Goal: Task Accomplishment & Management: Use online tool/utility

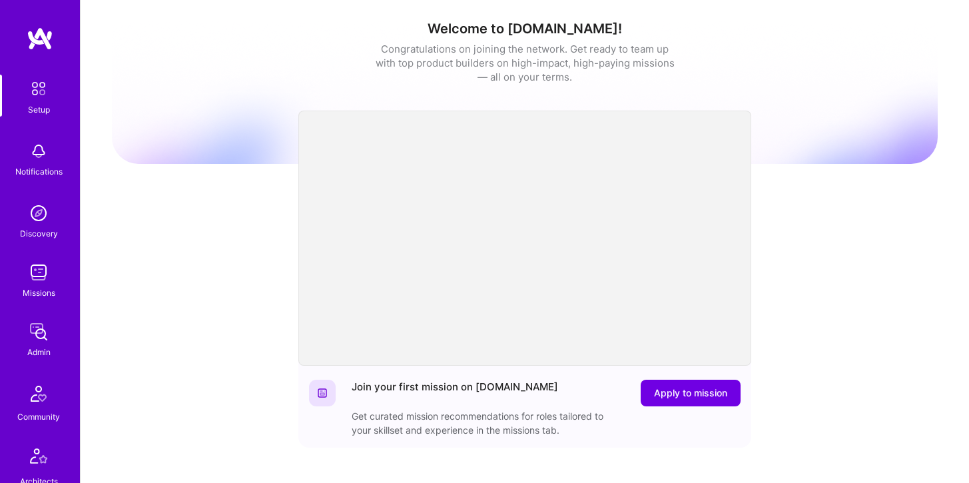
click at [37, 282] on img at bounding box center [38, 272] width 27 height 27
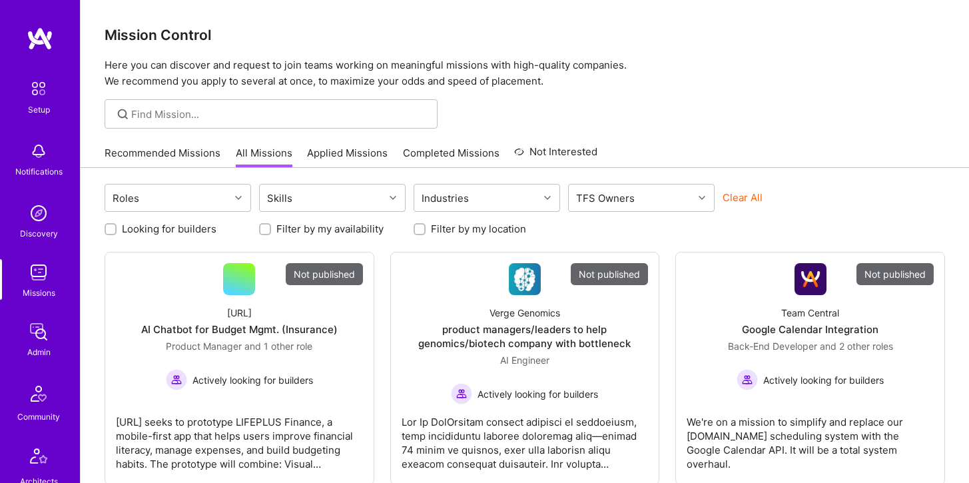
click at [207, 106] on div at bounding box center [271, 113] width 333 height 29
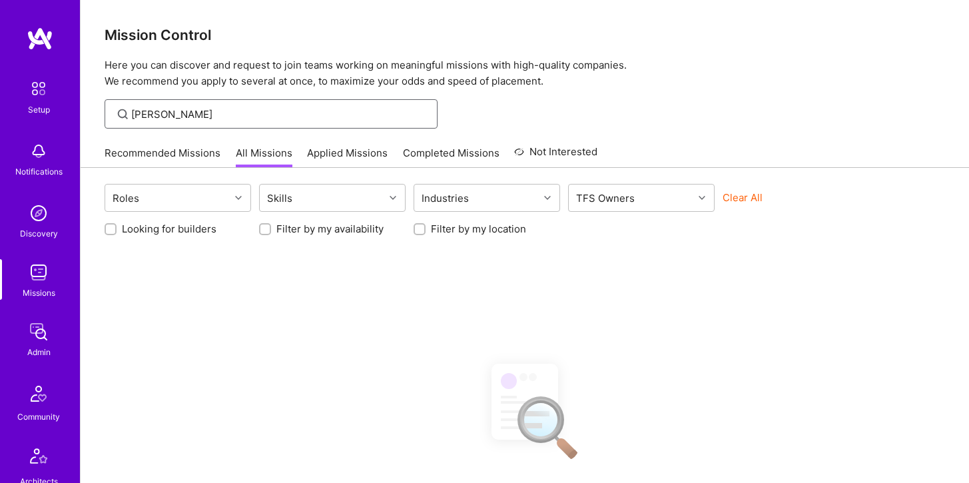
scroll to position [48, 0]
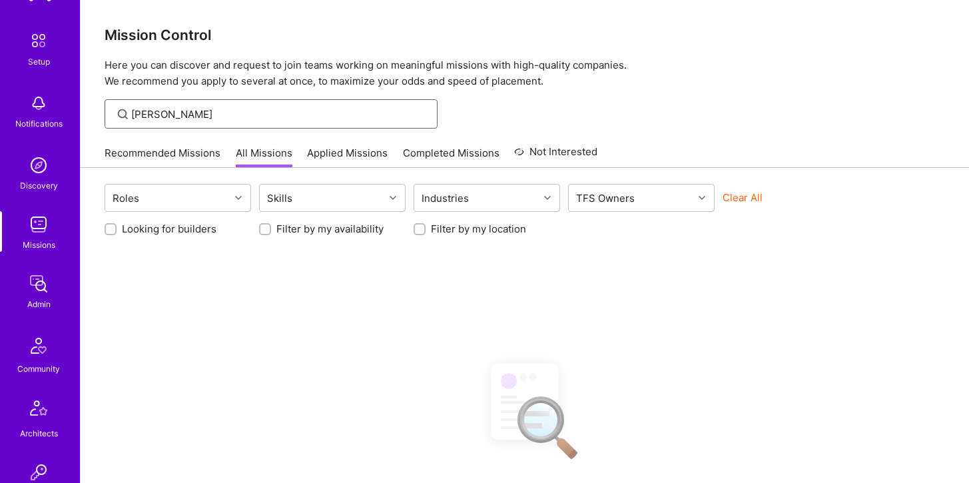
type input "Roby"
click at [42, 301] on div "Admin" at bounding box center [38, 304] width 23 height 14
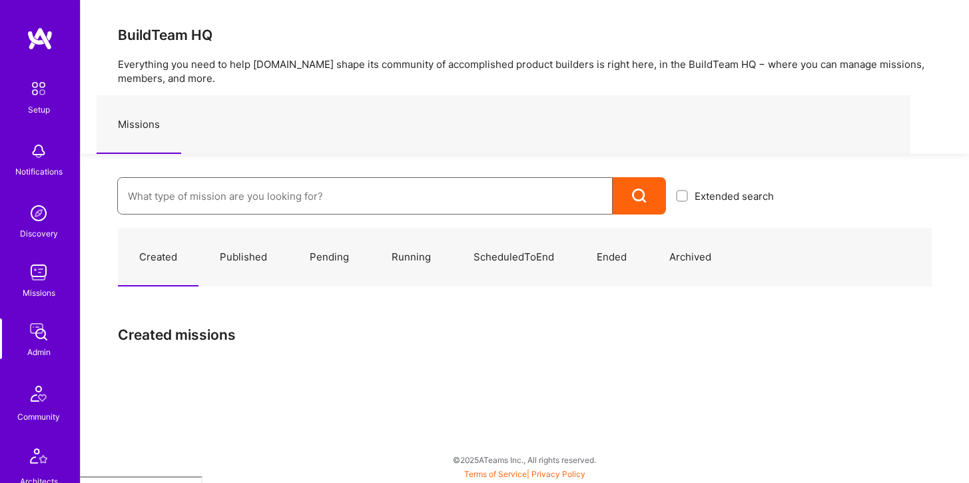
click at [187, 191] on input at bounding box center [365, 196] width 474 height 34
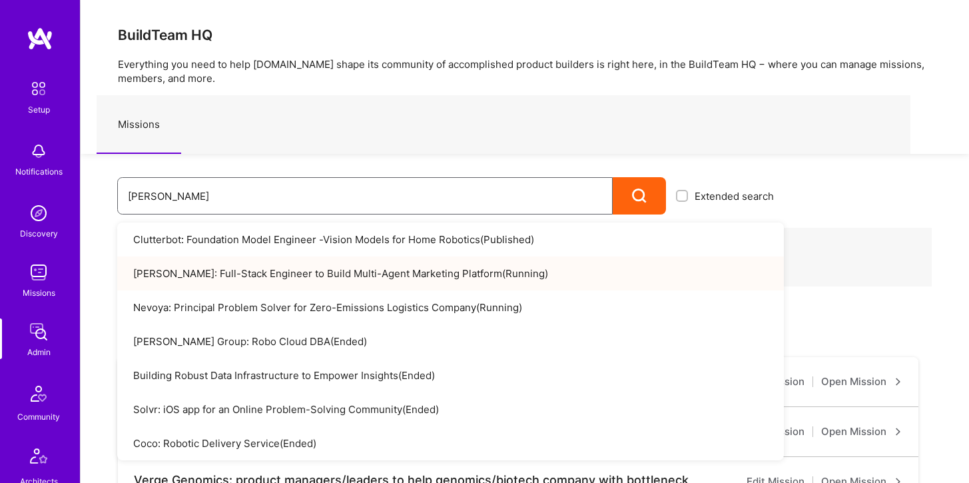
type input "Rob"
click at [201, 268] on link "Robynn AI: Full-Stack Engineer to Build Multi-Agent Marketing Platform ( Runnin…" at bounding box center [450, 273] width 667 height 34
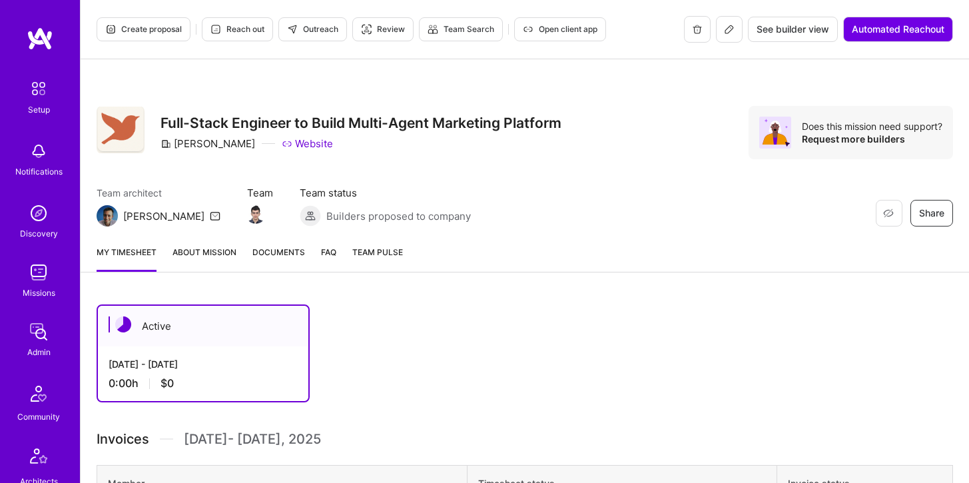
click at [723, 36] on button at bounding box center [729, 29] width 27 height 27
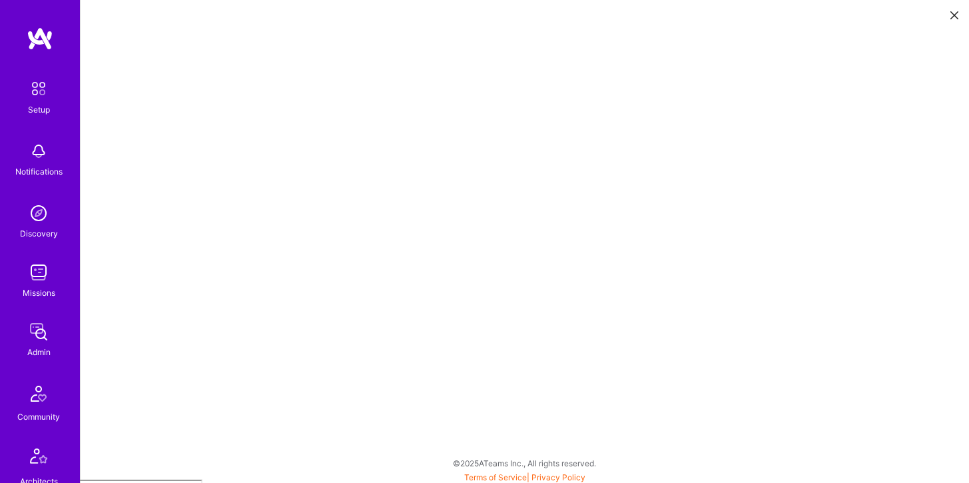
scroll to position [3, 0]
